Goal: Information Seeking & Learning: Learn about a topic

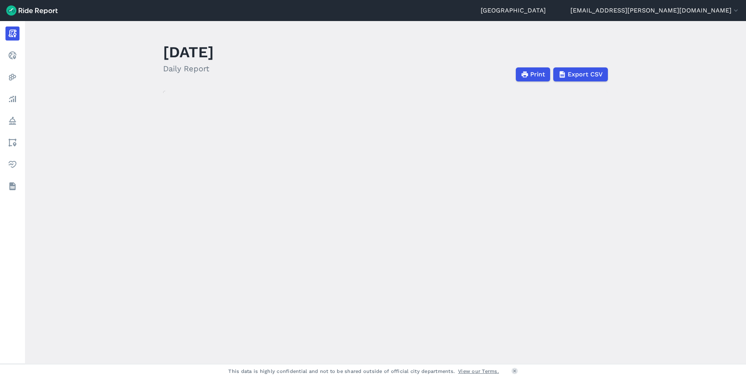
click at [12, 98] on use at bounding box center [12, 99] width 7 height 6
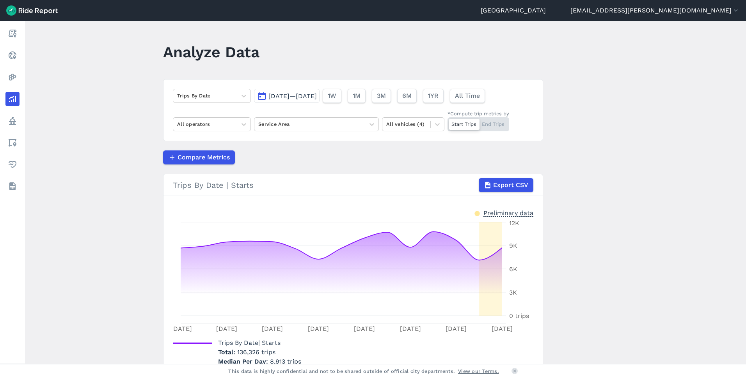
scroll to position [40, 0]
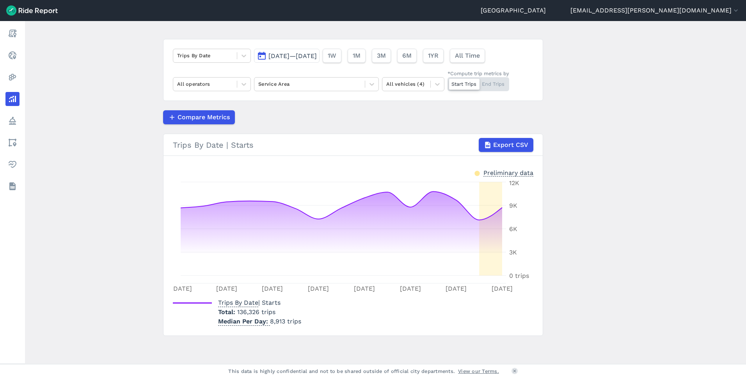
click at [238, 145] on div "Trips By Date | Starts Export CSV" at bounding box center [353, 145] width 361 height 14
click at [191, 148] on div "Trips By Date | Starts Export CSV" at bounding box center [353, 145] width 361 height 14
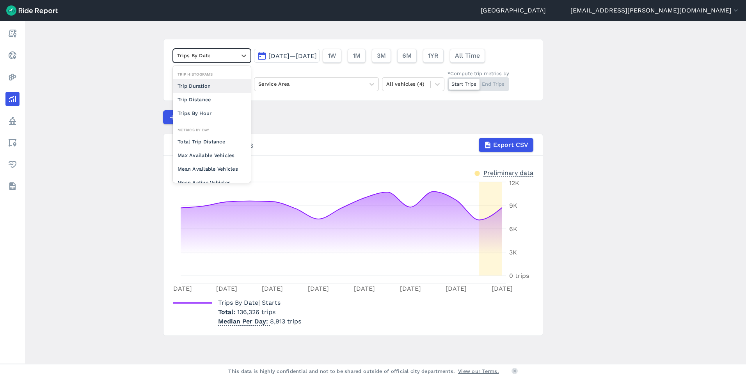
click at [217, 54] on div at bounding box center [205, 55] width 56 height 9
click at [221, 101] on div "Trip Distance" at bounding box center [212, 100] width 78 height 14
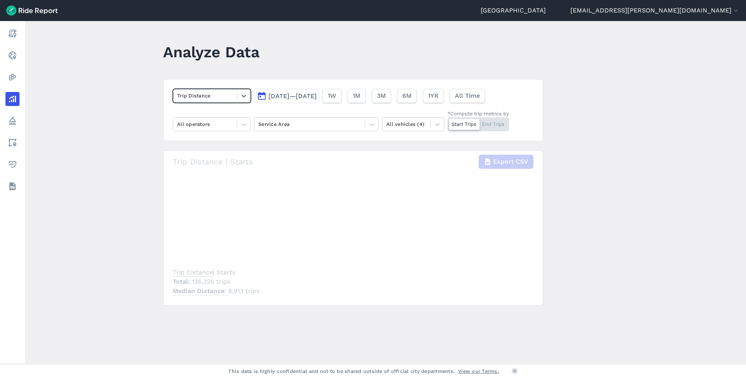
click at [307, 96] on span "Sep 8, 2025—Sep 22, 2025" at bounding box center [292, 95] width 48 height 7
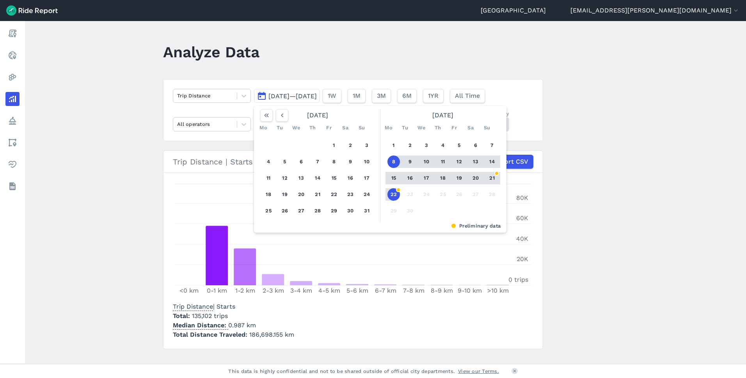
click at [89, 137] on main "Analyze Data Trip Distance Sep 8, 2025—Sep 22, 2025 August 2025 Mo Tu We Th Fr …" at bounding box center [385, 192] width 721 height 343
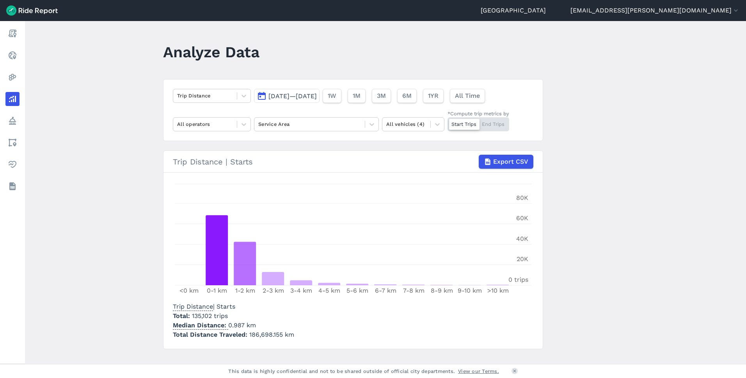
click at [437, 125] on icon at bounding box center [437, 124] width 5 height 3
click at [374, 126] on icon at bounding box center [372, 125] width 8 height 8
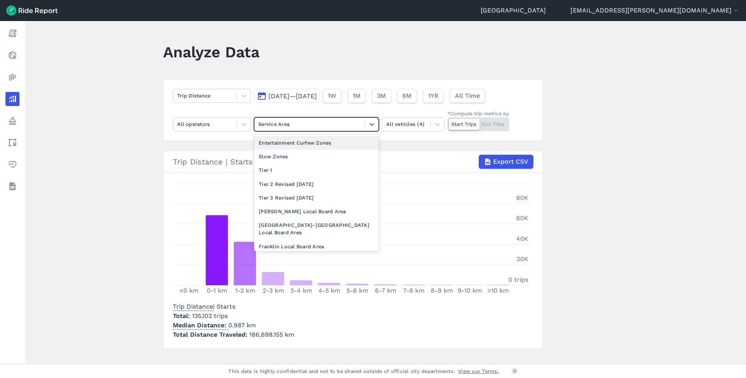
click at [374, 126] on icon at bounding box center [372, 125] width 8 height 8
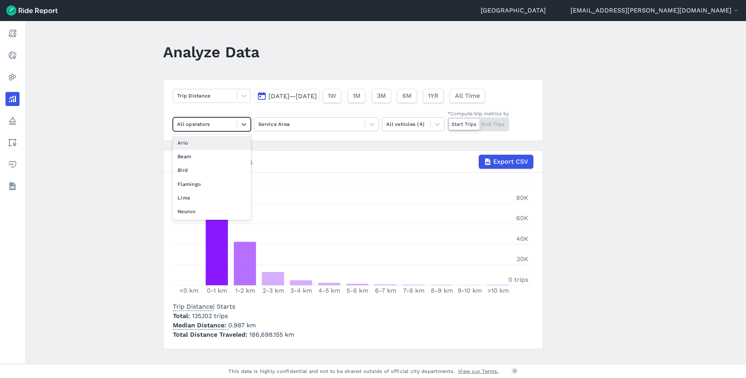
click at [243, 123] on icon at bounding box center [244, 125] width 8 height 8
click at [480, 97] on span "All Time" at bounding box center [467, 95] width 25 height 9
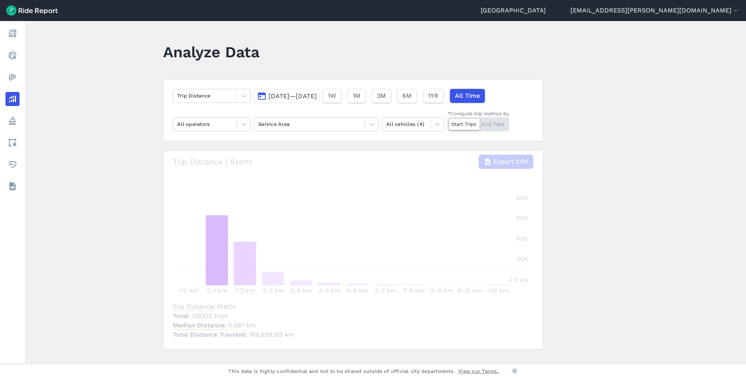
click at [368, 125] on icon at bounding box center [372, 125] width 8 height 8
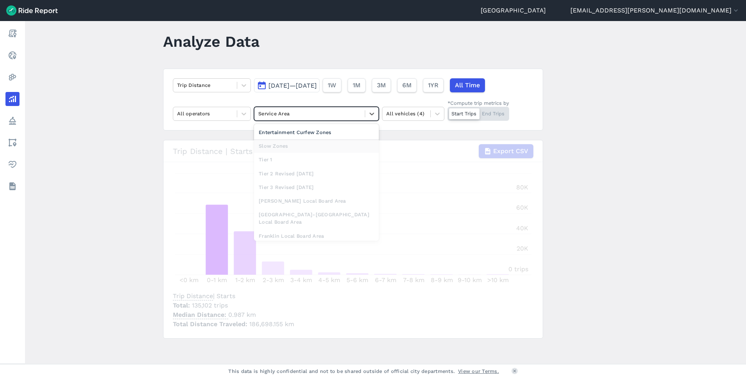
scroll to position [13, 0]
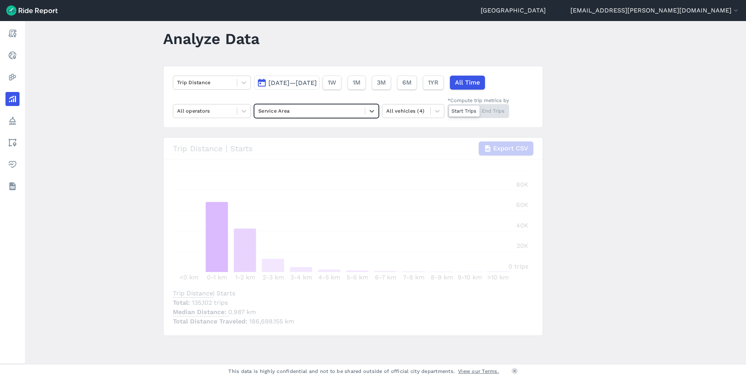
click at [370, 110] on icon at bounding box center [372, 111] width 8 height 8
click at [439, 84] on span "1YR" at bounding box center [433, 82] width 11 height 9
click at [317, 84] on span "[DATE]—[DATE]" at bounding box center [292, 82] width 48 height 7
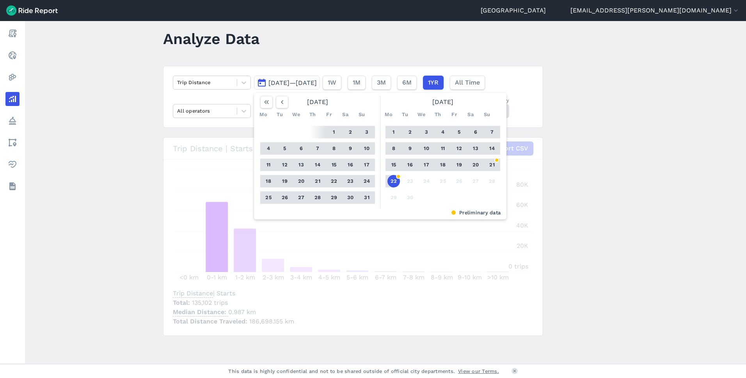
click at [317, 84] on span "[DATE]—[DATE]" at bounding box center [292, 82] width 48 height 7
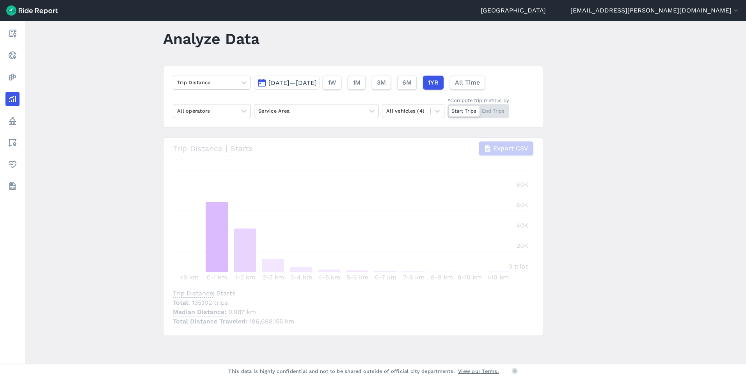
click at [444, 81] on button "1YR" at bounding box center [433, 83] width 21 height 14
click at [246, 84] on icon at bounding box center [244, 83] width 8 height 8
click at [185, 114] on div "Trip Duration" at bounding box center [212, 113] width 78 height 14
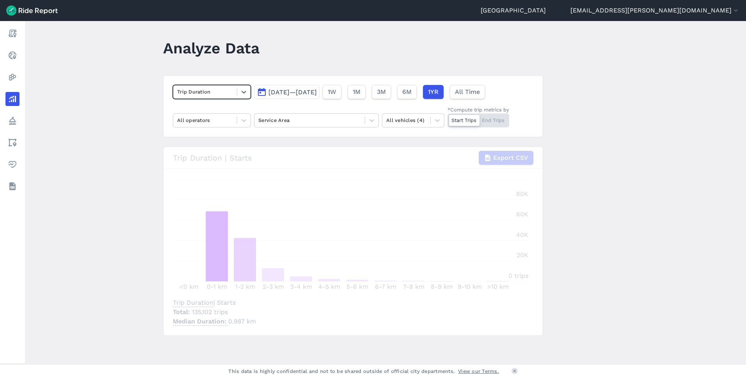
scroll to position [4, 0]
click at [515, 371] on use at bounding box center [514, 371] width 3 height 3
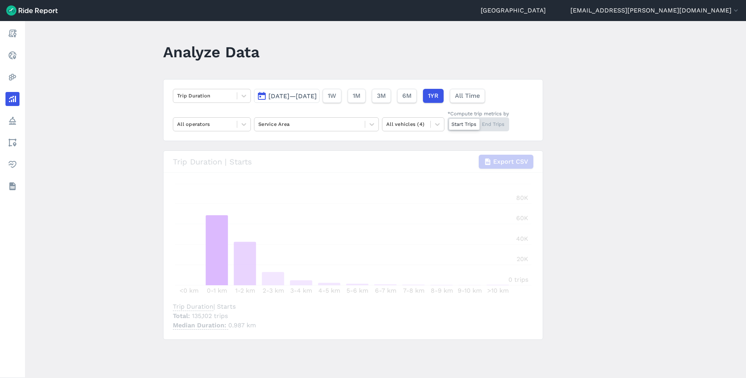
scroll to position [0, 0]
click at [417, 96] on button "6M" at bounding box center [407, 96] width 20 height 14
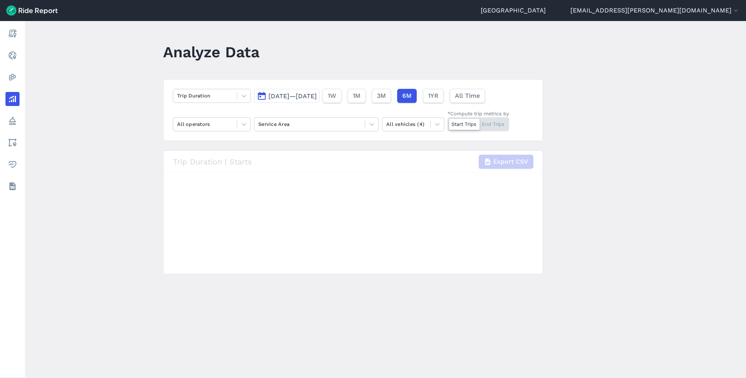
click at [439, 97] on span "1YR" at bounding box center [433, 95] width 11 height 9
click at [368, 126] on icon at bounding box center [372, 125] width 8 height 8
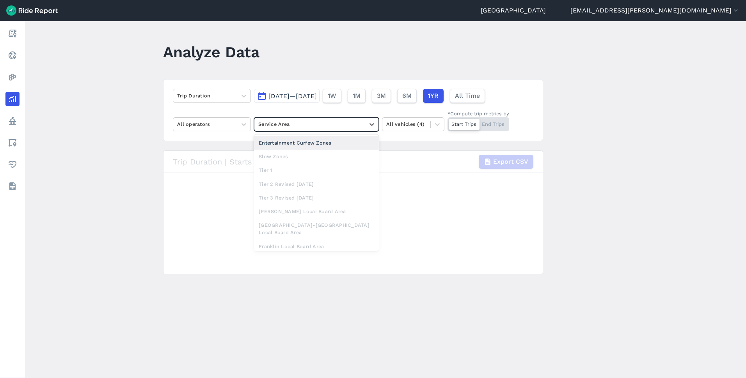
click at [368, 126] on icon at bounding box center [372, 125] width 8 height 8
click at [590, 126] on main "Analyze Data Trip Duration [DATE]—[DATE] 1W 1M 3M 6M 1YR All Time All operators…" at bounding box center [385, 199] width 721 height 357
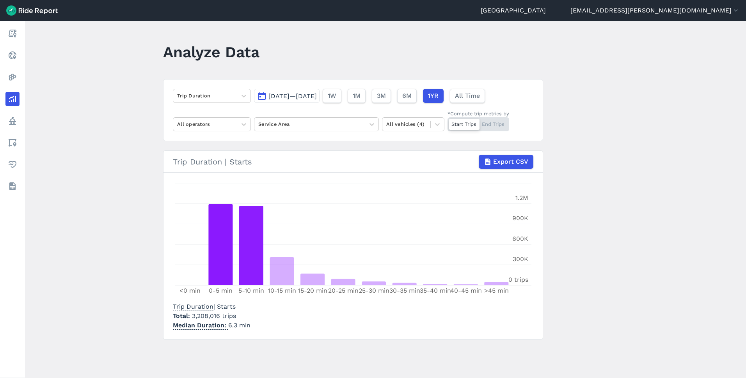
click at [240, 96] on icon at bounding box center [244, 96] width 8 height 8
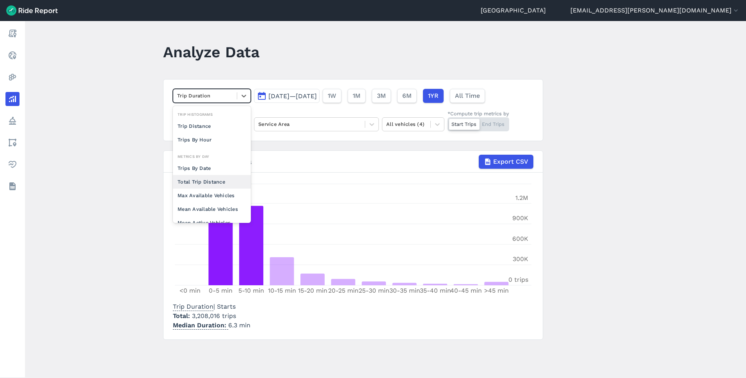
click at [221, 183] on div "Total Trip Distance" at bounding box center [212, 182] width 78 height 14
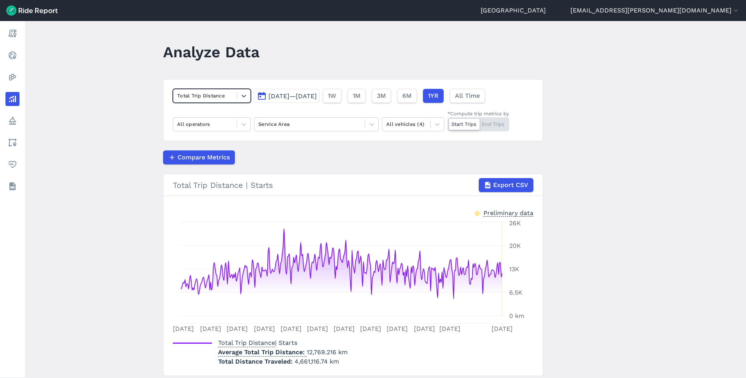
click at [237, 95] on div at bounding box center [243, 95] width 13 height 13
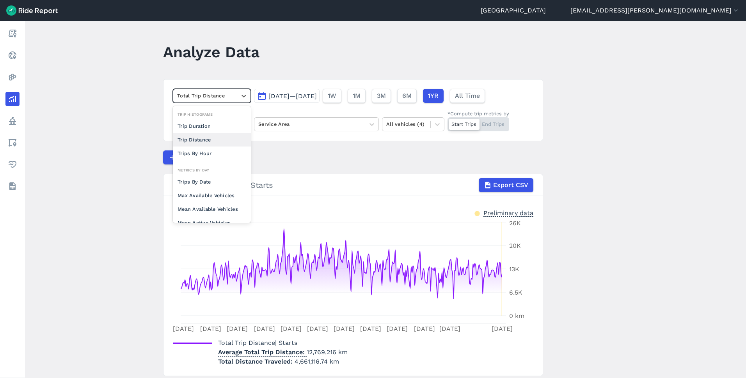
click at [226, 141] on div "Trip Distance" at bounding box center [212, 140] width 78 height 14
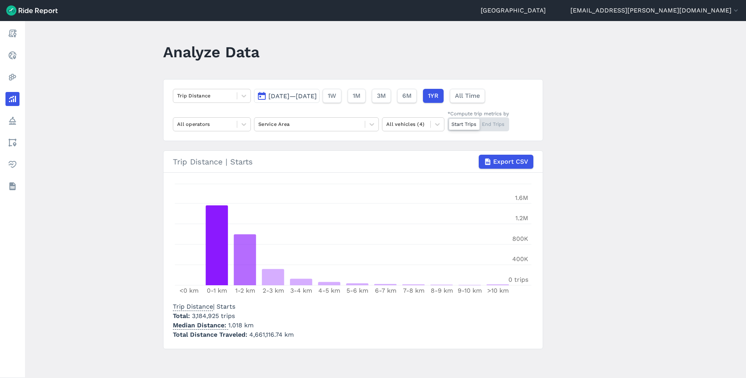
click at [483, 123] on div "Start Trips End Trips" at bounding box center [479, 124] width 62 height 14
click at [448, 123] on input "*Compute trip metrics by Start Trips End Trips" at bounding box center [448, 119] width 0 height 5
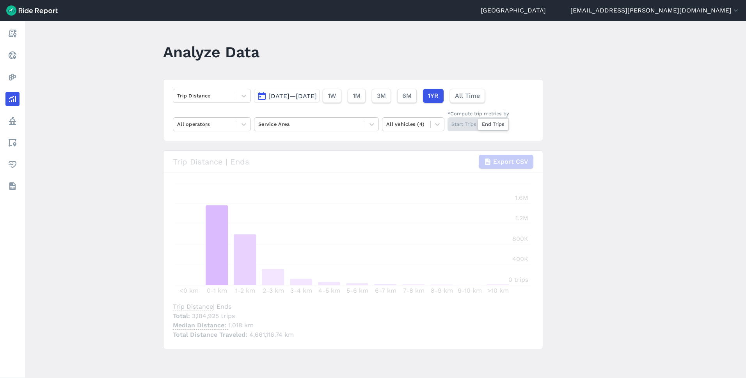
click at [87, 93] on main "Analyze Data Trip Distance [DATE]—[DATE] 1W 1M 3M 6M 1YR All Time All operators…" at bounding box center [385, 199] width 721 height 357
